Goal: Information Seeking & Learning: Find specific page/section

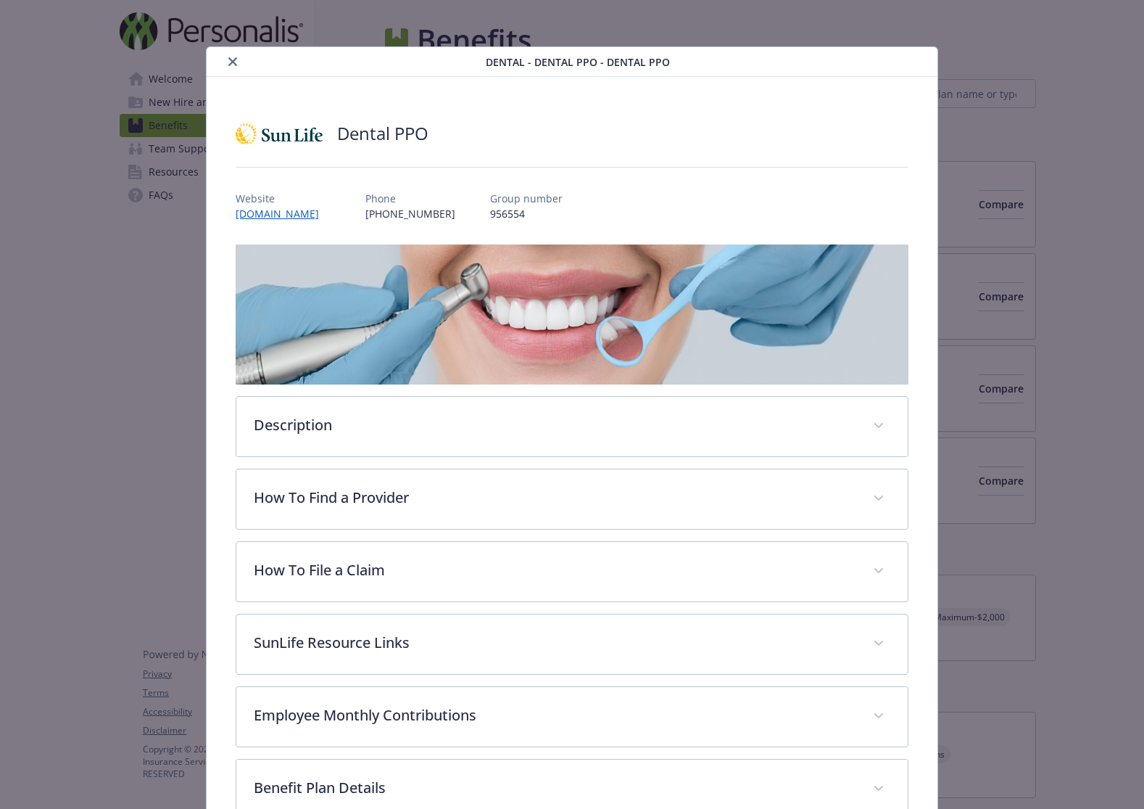
scroll to position [44, 0]
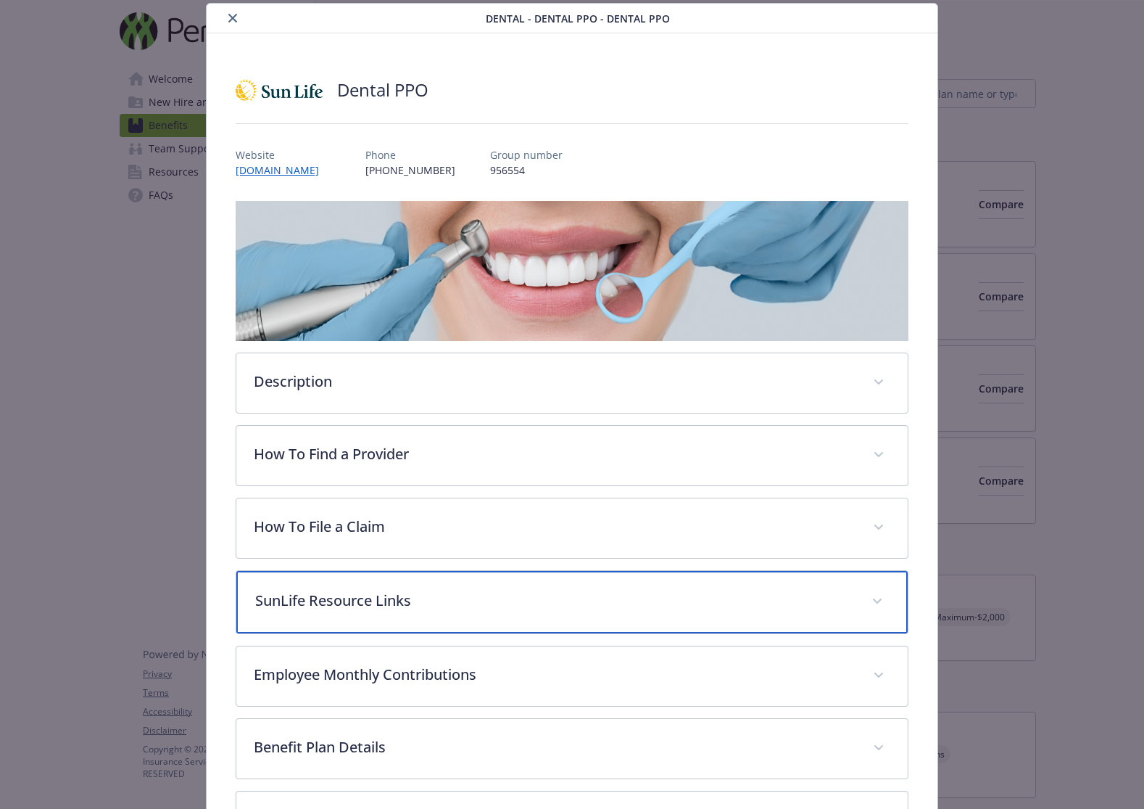
click at [497, 605] on p "SunLife Resource Links" at bounding box center [554, 601] width 599 height 22
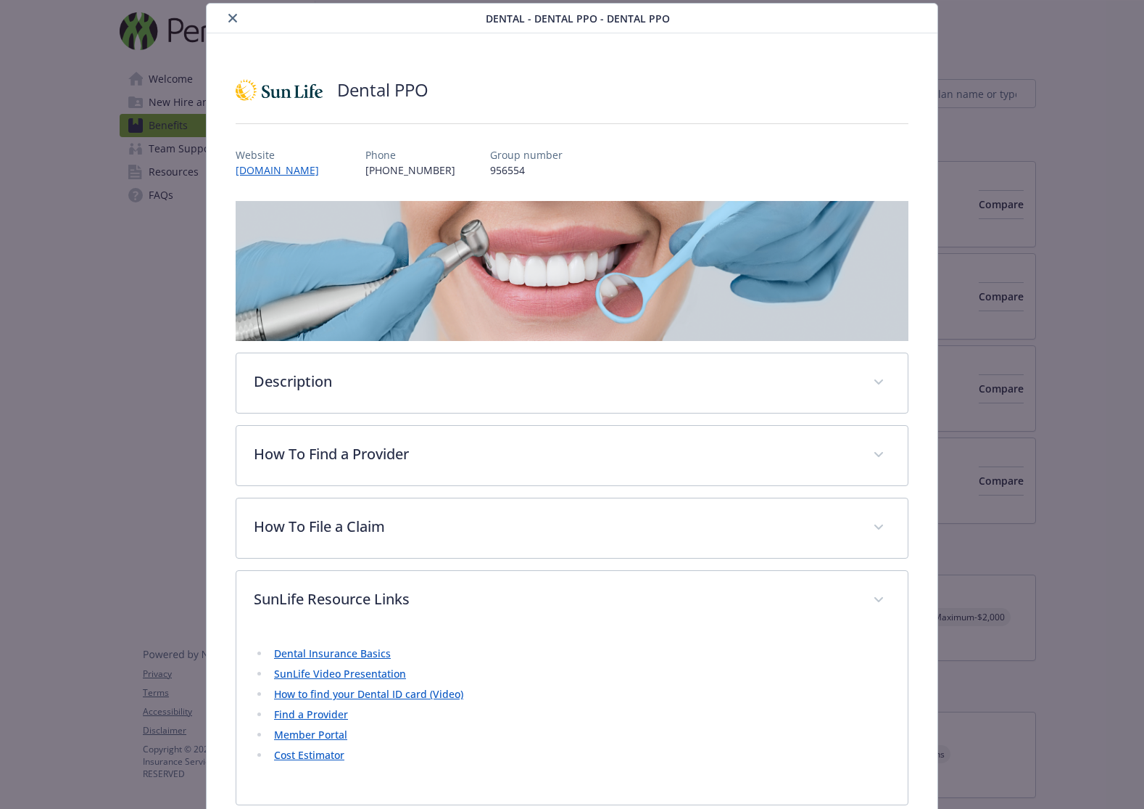
click at [326, 735] on link "Member Portal" at bounding box center [310, 734] width 73 height 14
click at [229, 19] on icon "close" at bounding box center [232, 18] width 9 height 9
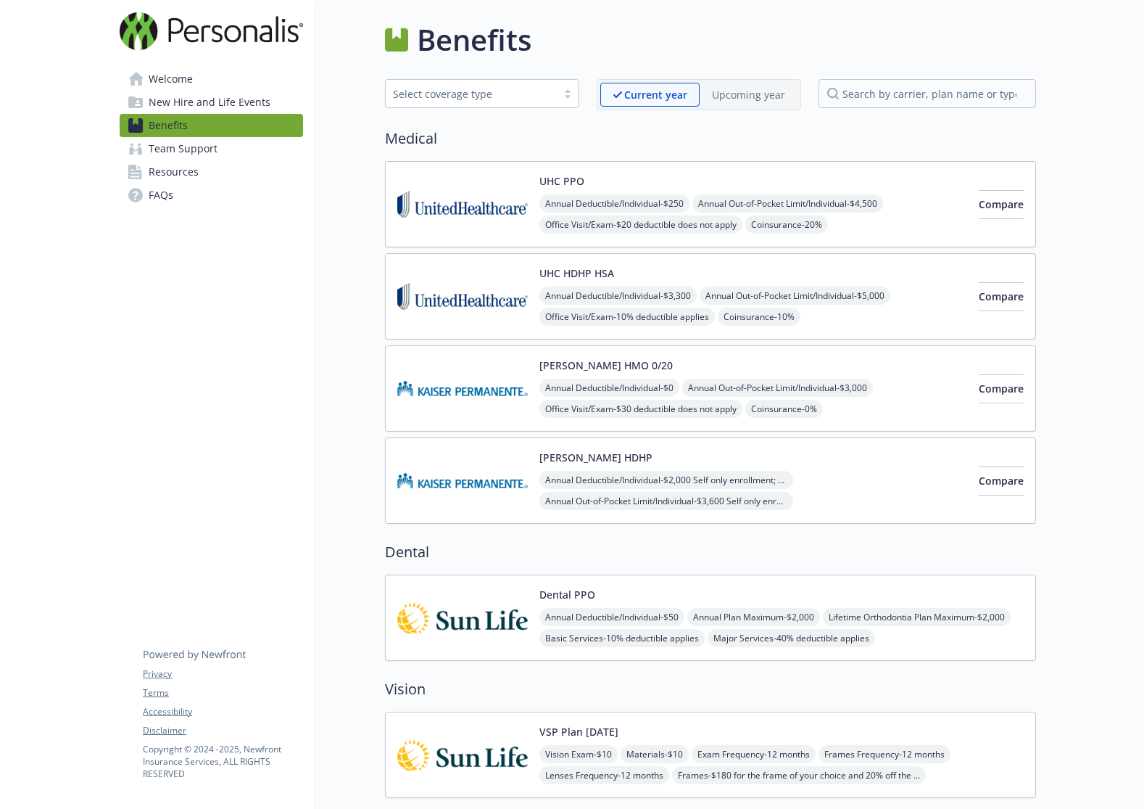
click at [485, 212] on img at bounding box center [462, 204] width 131 height 62
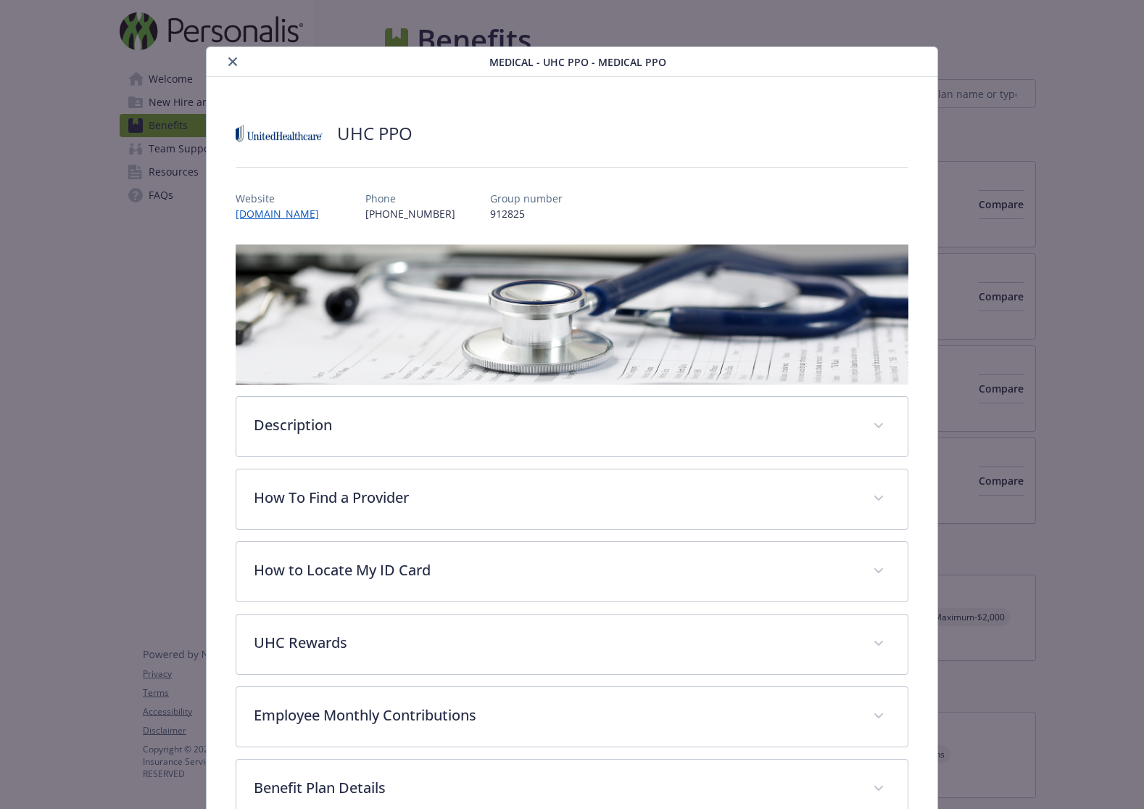
scroll to position [44, 0]
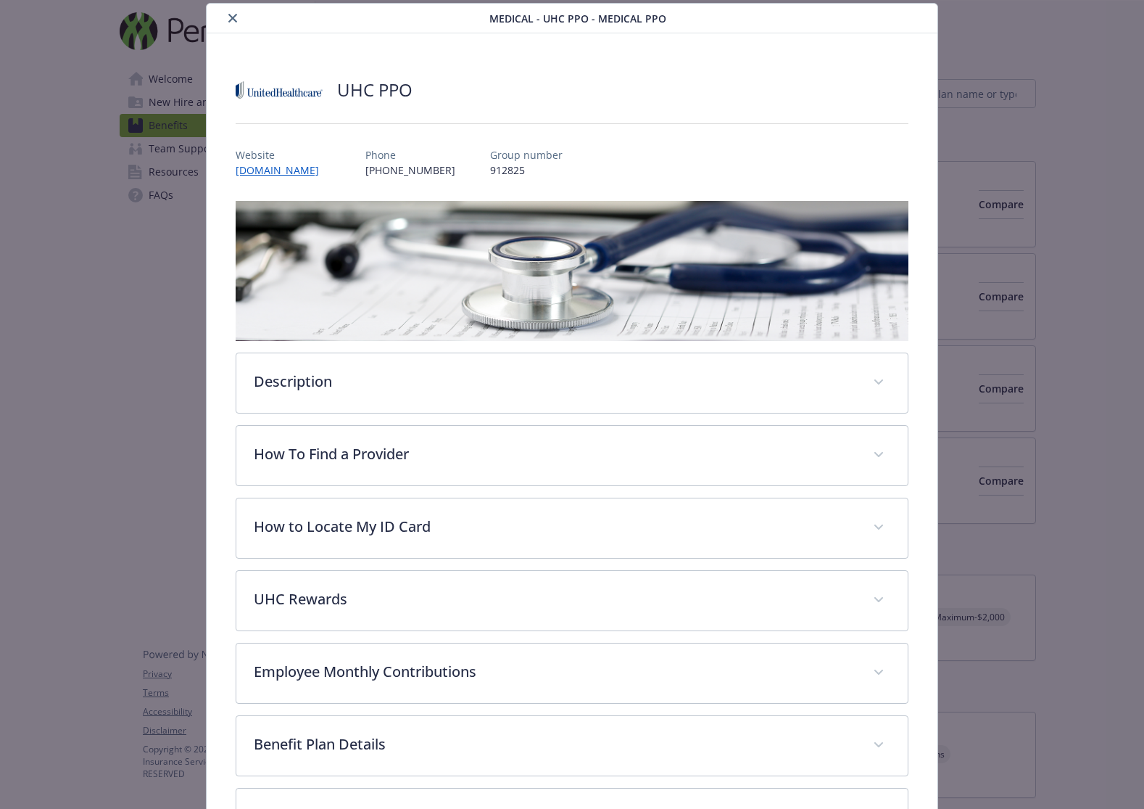
click at [233, 21] on icon "close" at bounding box center [232, 18] width 9 height 9
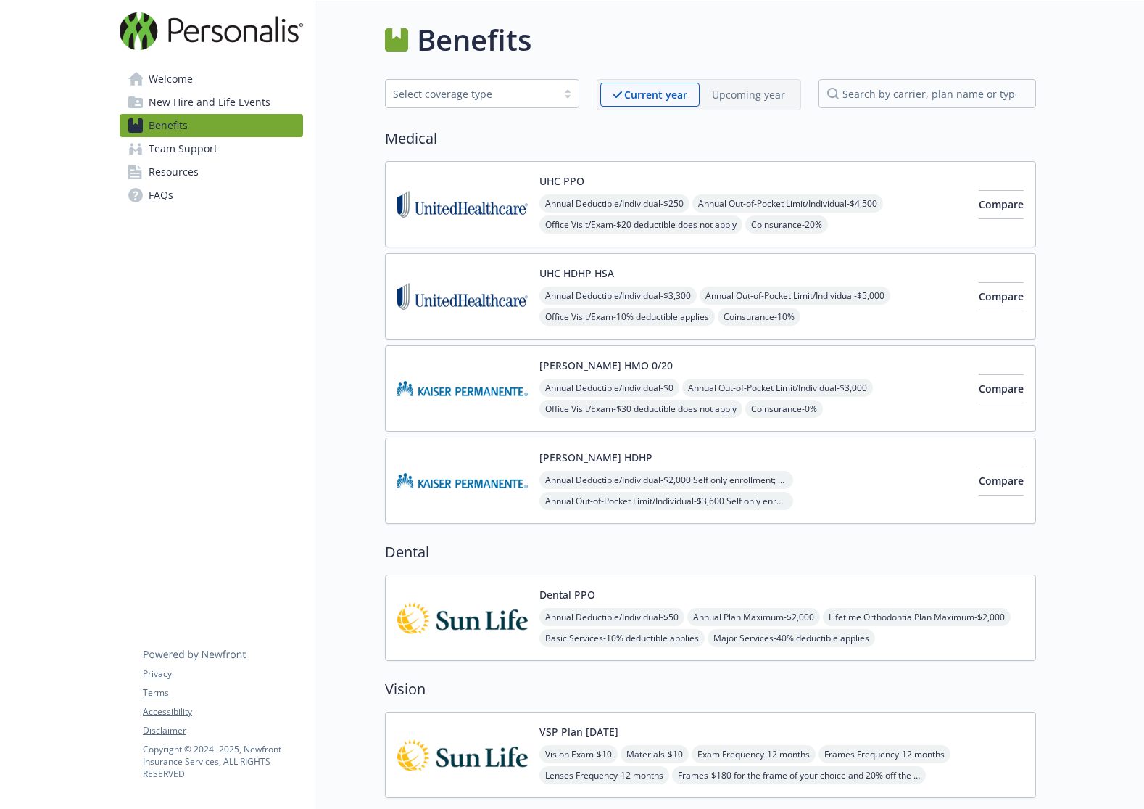
click at [442, 276] on img at bounding box center [462, 296] width 131 height 62
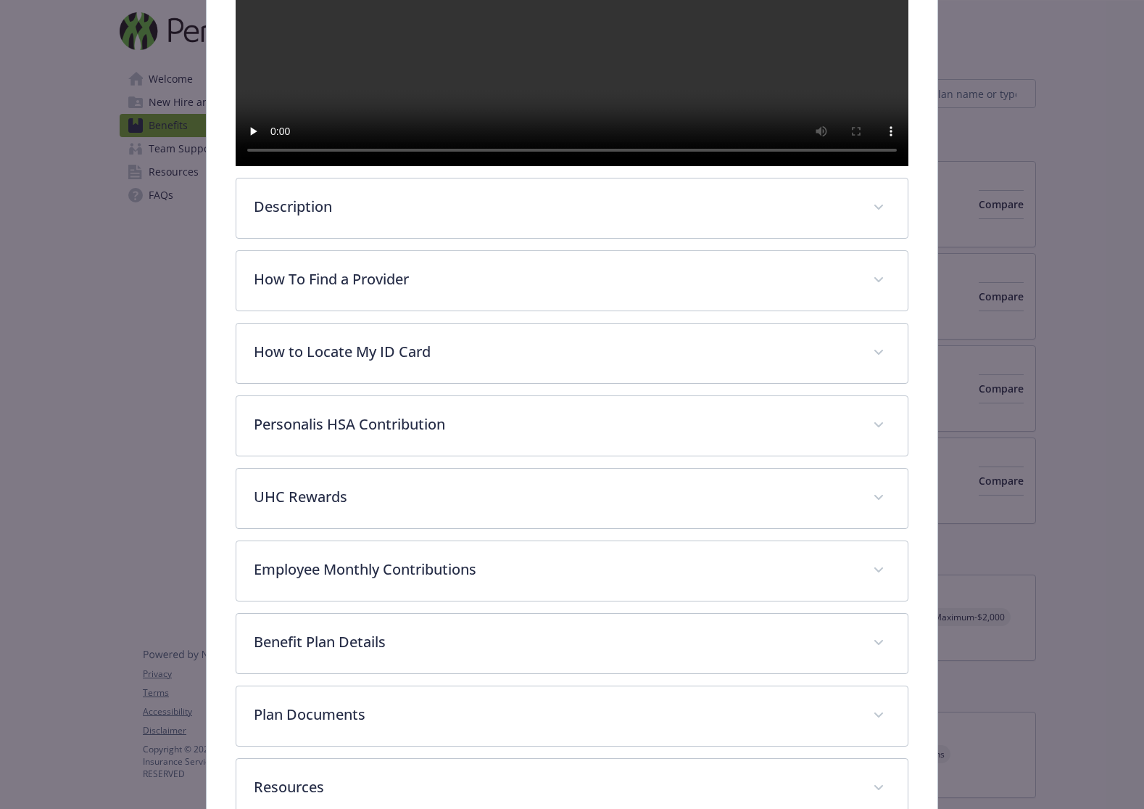
scroll to position [545, 0]
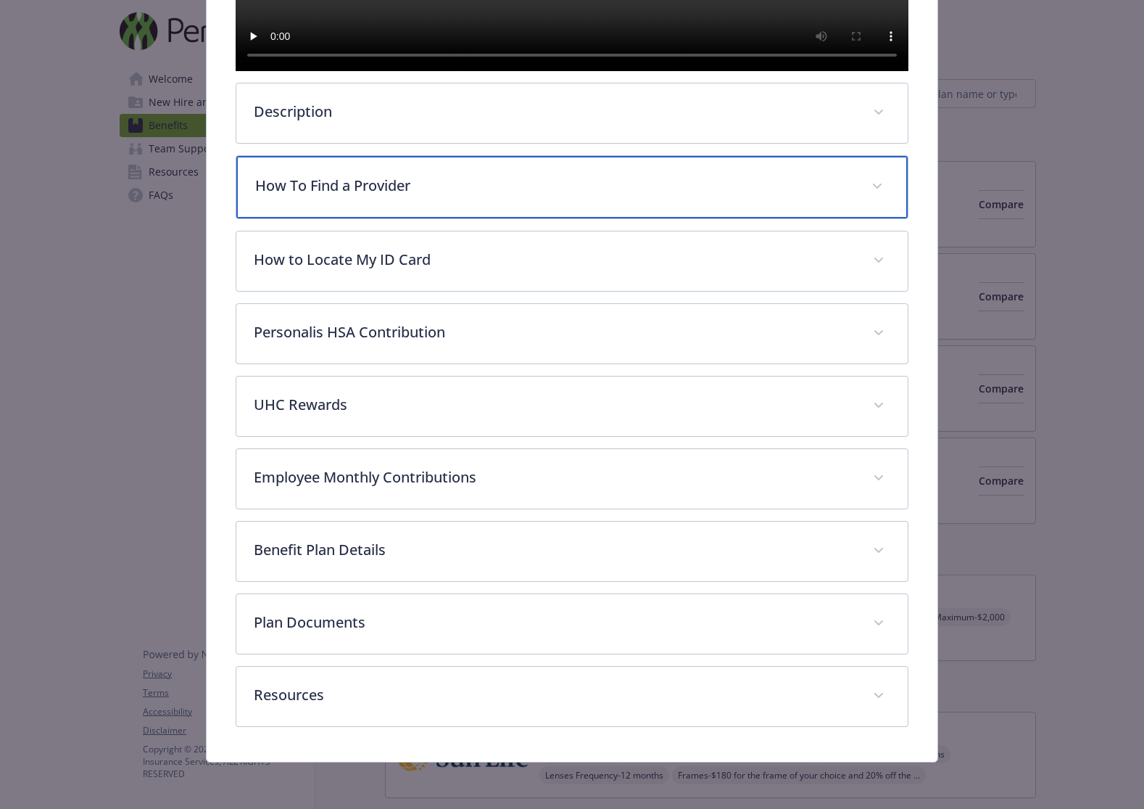
click at [489, 183] on p "How To Find a Provider" at bounding box center [554, 186] width 599 height 22
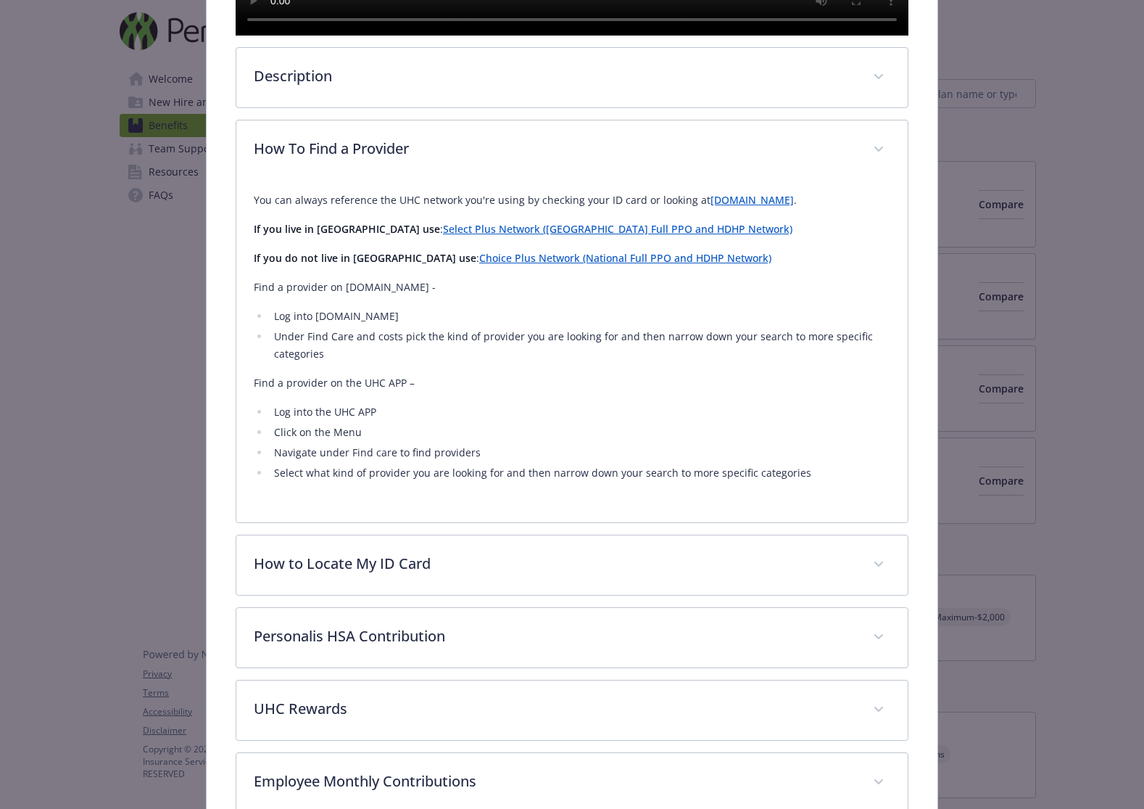
click at [724, 207] on link "[DOMAIN_NAME]" at bounding box center [752, 200] width 83 height 14
